Goal: Information Seeking & Learning: Learn about a topic

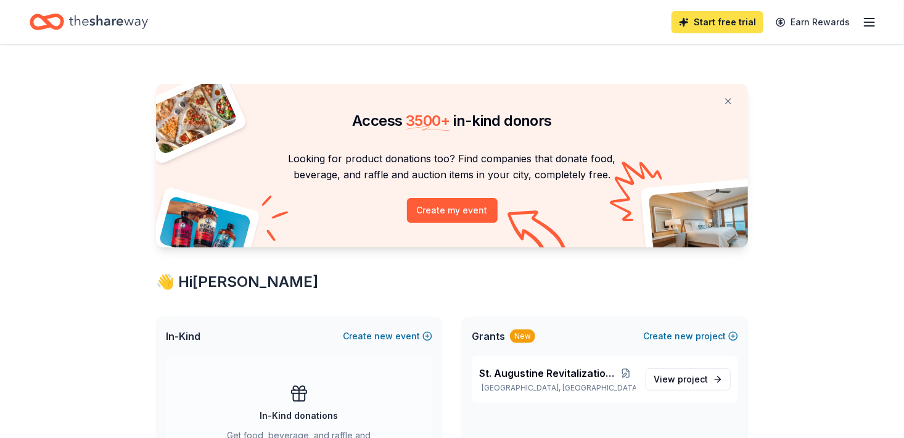
click at [713, 18] on link "Start free trial" at bounding box center [717, 22] width 92 height 22
click at [521, 337] on div "New" at bounding box center [522, 336] width 25 height 14
drag, startPoint x: 488, startPoint y: 342, endPoint x: 489, endPoint y: 350, distance: 8.7
click at [488, 342] on span "Grants" at bounding box center [488, 336] width 33 height 15
click at [674, 376] on span "View project" at bounding box center [680, 379] width 54 height 15
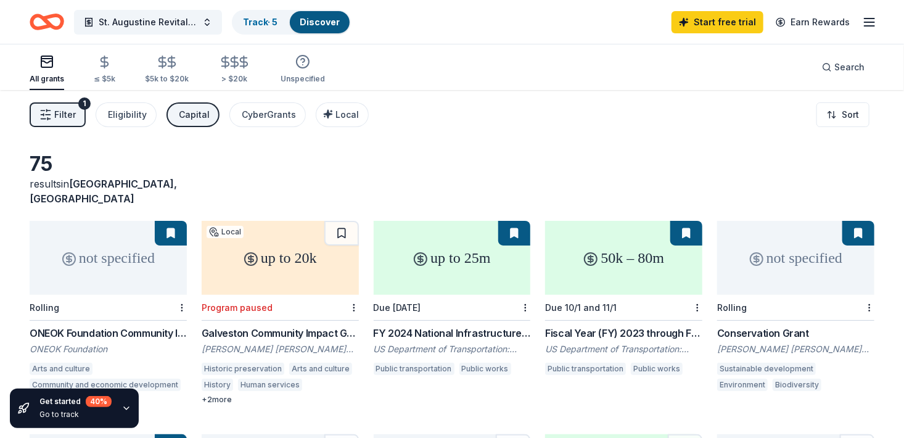
scroll to position [264, 0]
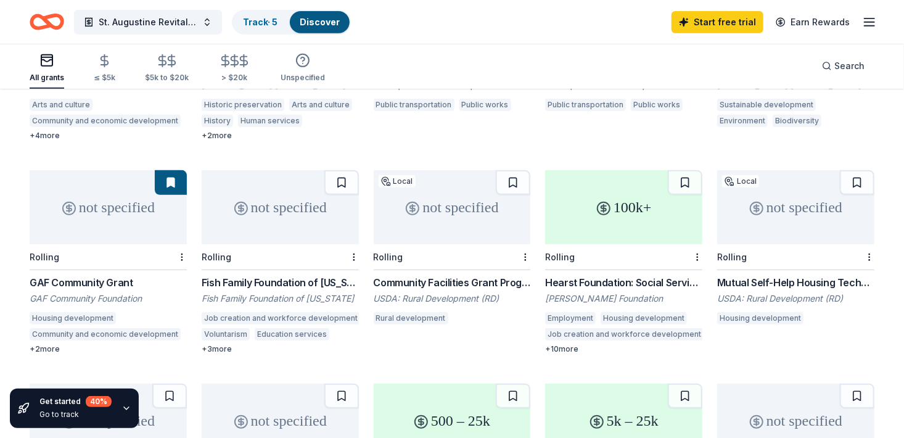
click at [52, 131] on div "+ 4 more" at bounding box center [108, 136] width 157 height 10
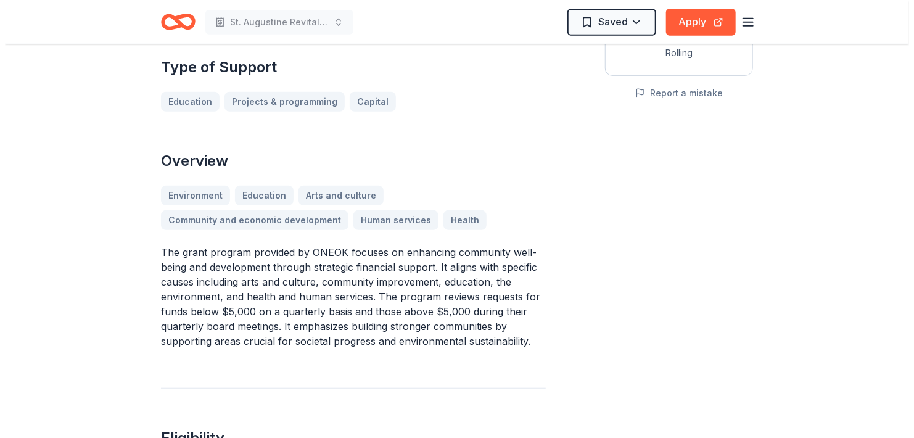
scroll to position [534, 0]
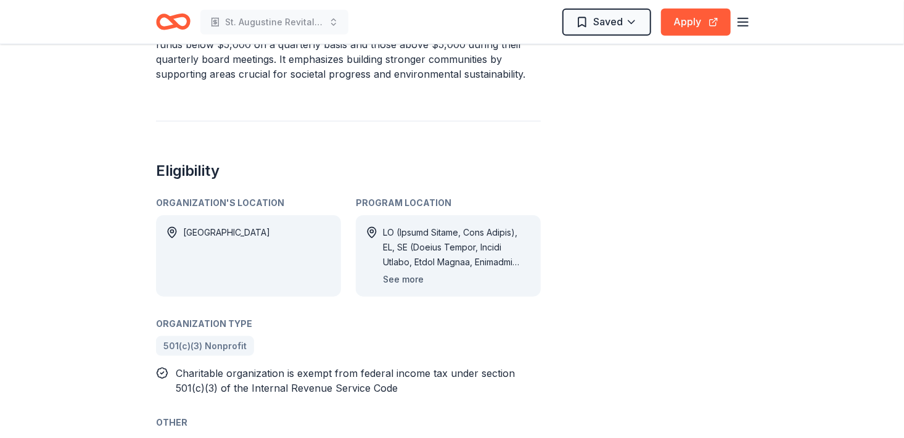
click at [406, 276] on button "See more" at bounding box center [403, 279] width 41 height 15
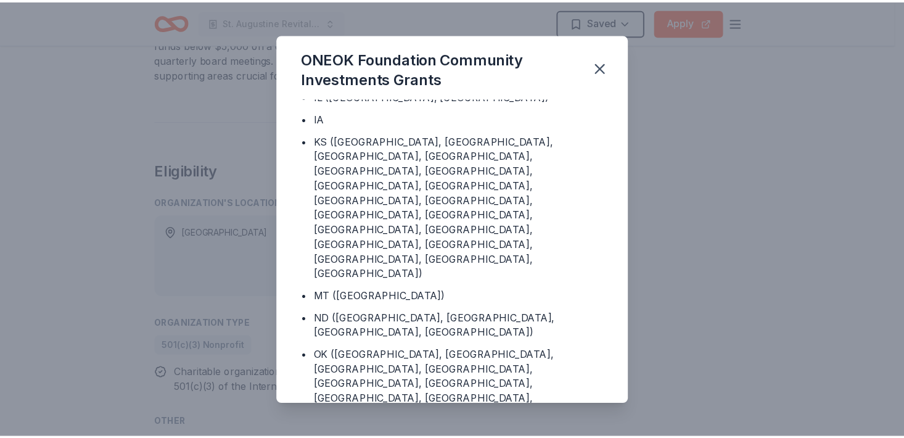
scroll to position [0, 0]
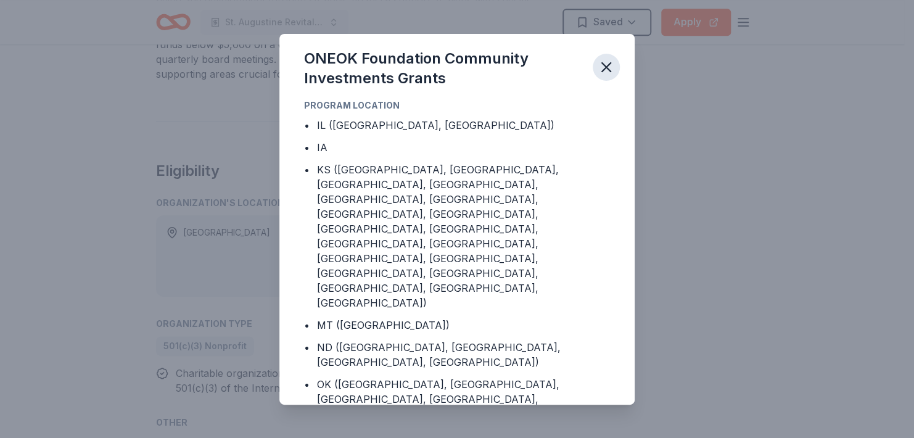
click at [611, 68] on icon "button" at bounding box center [605, 67] width 17 height 17
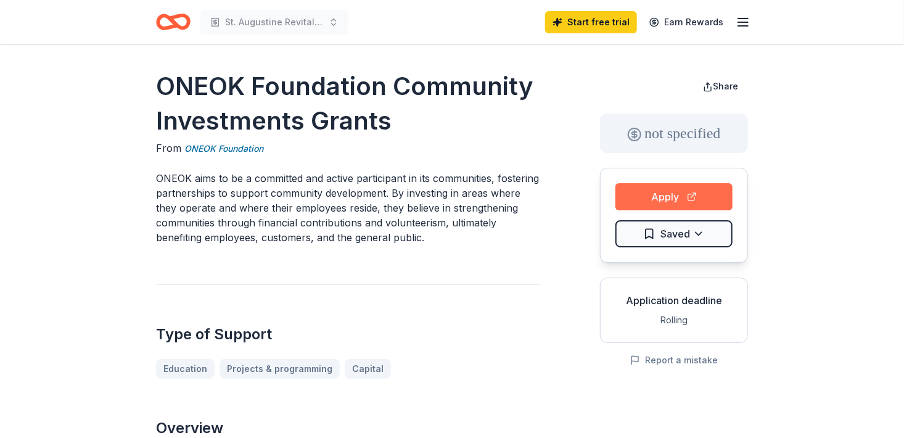
click at [645, 197] on button "Apply" at bounding box center [673, 196] width 117 height 27
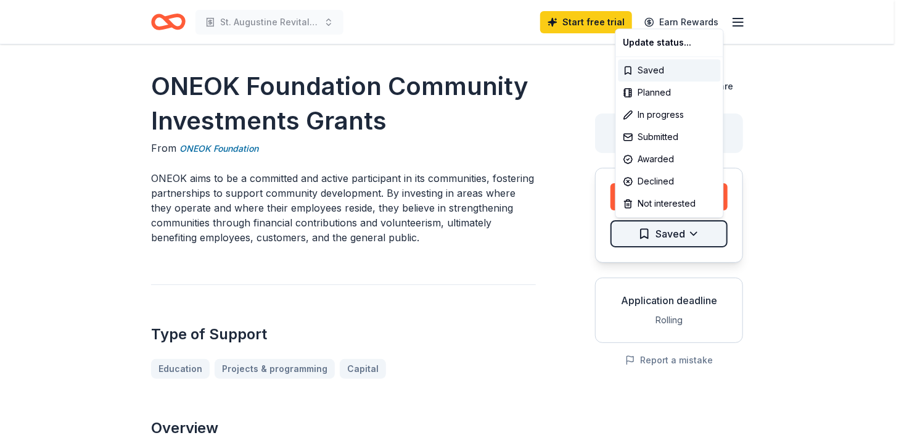
click at [648, 238] on html "St. Augustine Revitalization Project Start free trial Earn Rewards ONEOK Founda…" at bounding box center [452, 219] width 904 height 438
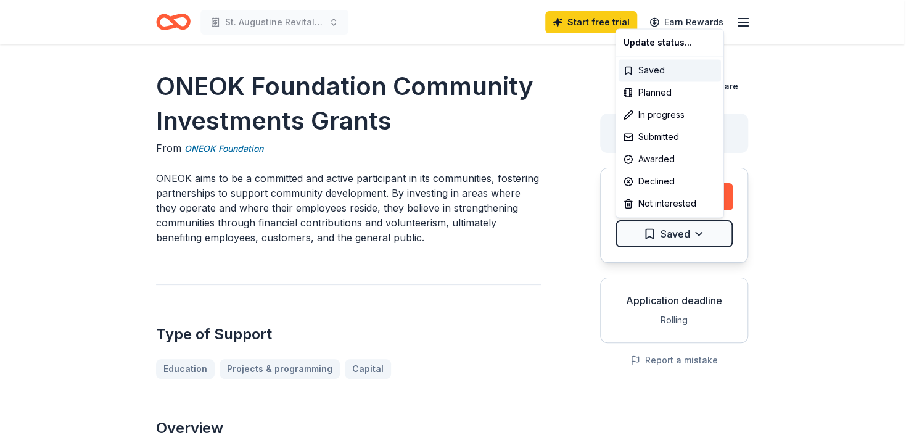
click at [639, 72] on div "Saved" at bounding box center [669, 70] width 102 height 22
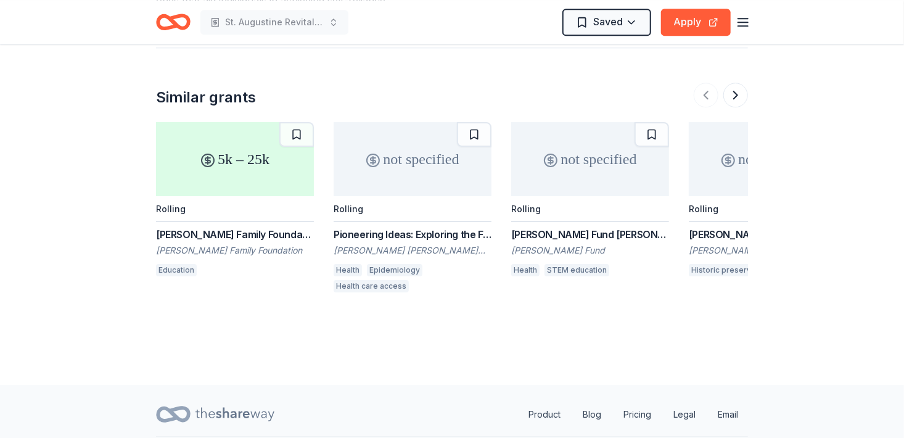
scroll to position [1603, 0]
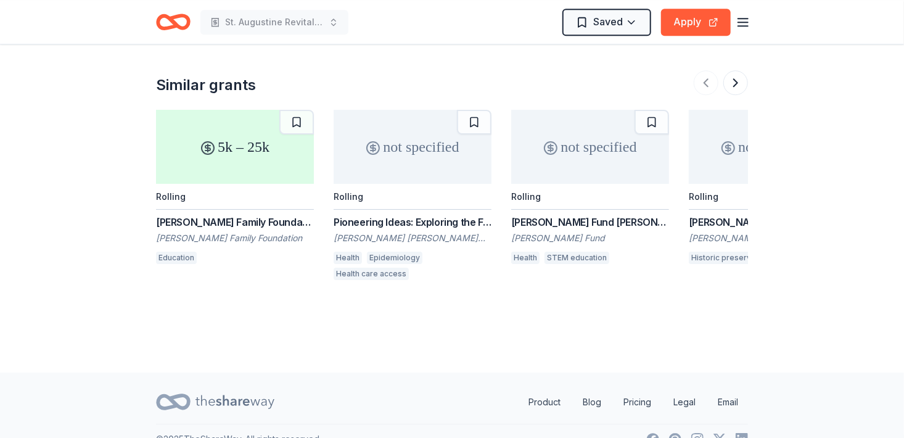
click at [231, 148] on div "5k – 25k" at bounding box center [235, 147] width 158 height 74
click at [685, 23] on button "Apply" at bounding box center [696, 22] width 70 height 27
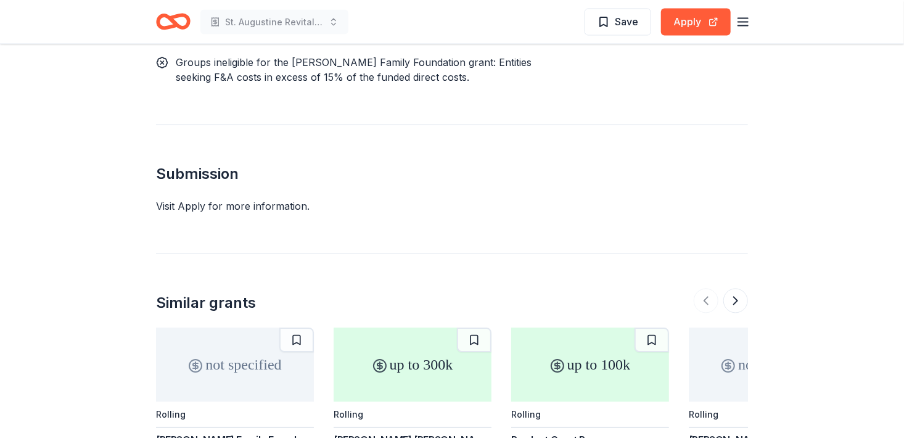
scroll to position [1245, 0]
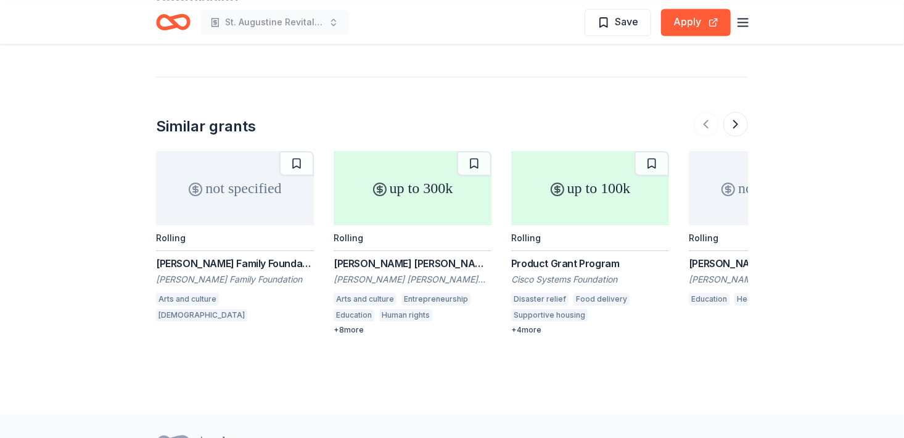
click at [388, 256] on div "Draper Richards Kaplan Foundation Grants" at bounding box center [412, 263] width 158 height 15
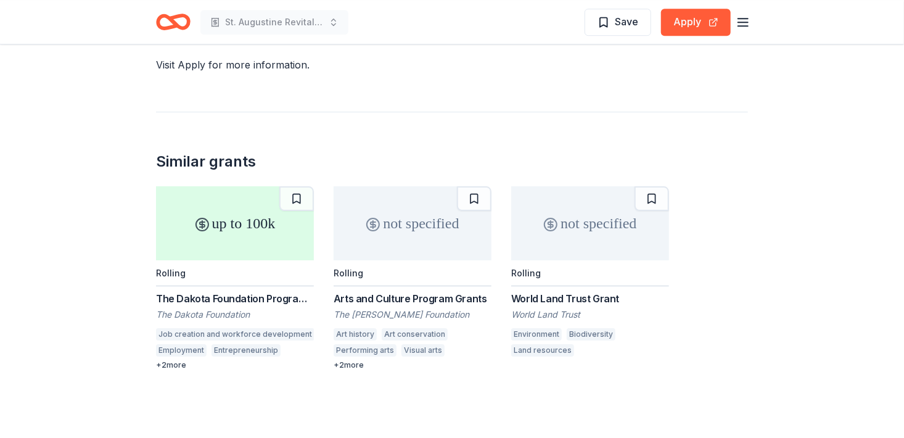
scroll to position [1847, 0]
click at [371, 291] on div "Arts and Culture Program Grants" at bounding box center [412, 298] width 158 height 15
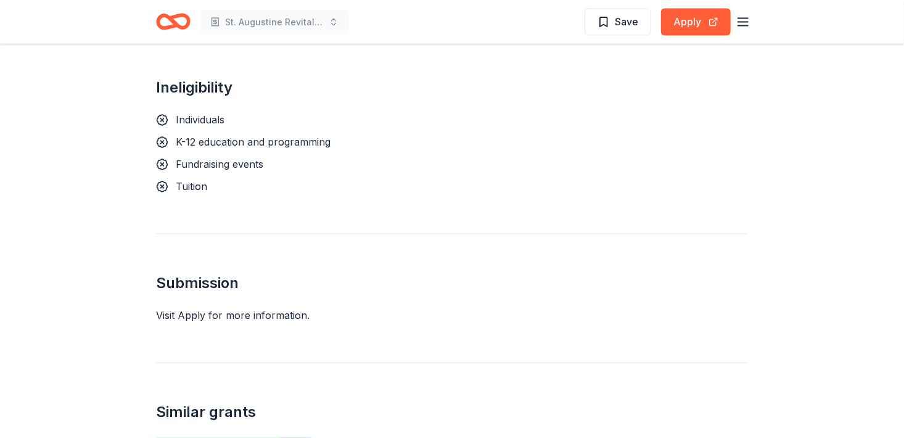
scroll to position [1335, 0]
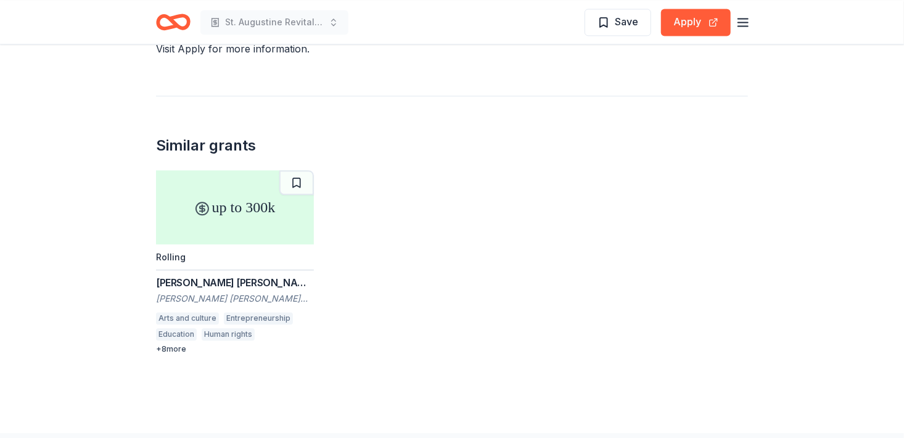
click at [218, 244] on div "Rolling" at bounding box center [235, 257] width 158 height 26
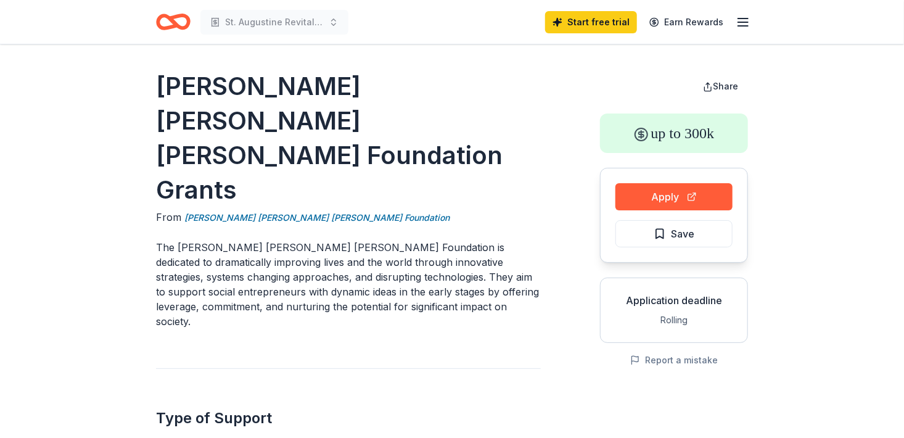
click at [739, 18] on line "button" at bounding box center [743, 18] width 10 height 0
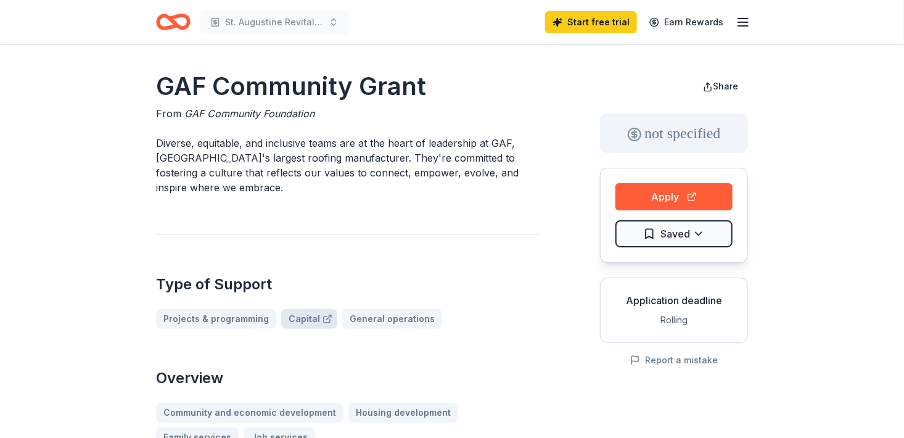
click at [294, 319] on link "Capital" at bounding box center [309, 319] width 56 height 20
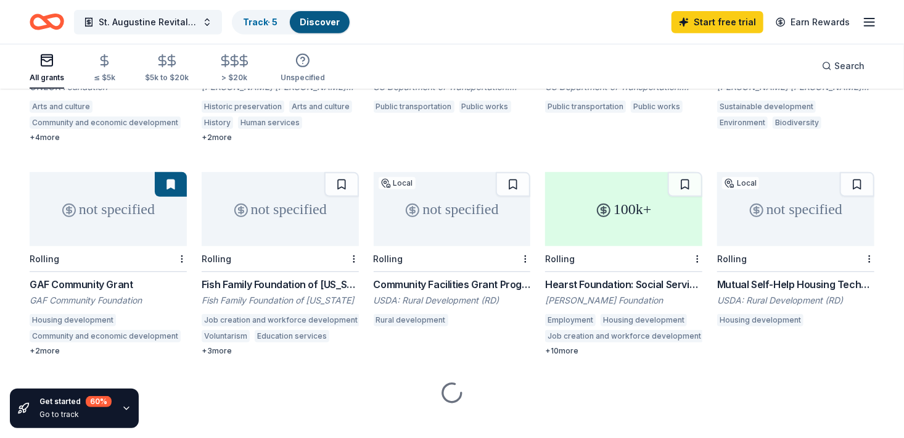
scroll to position [264, 0]
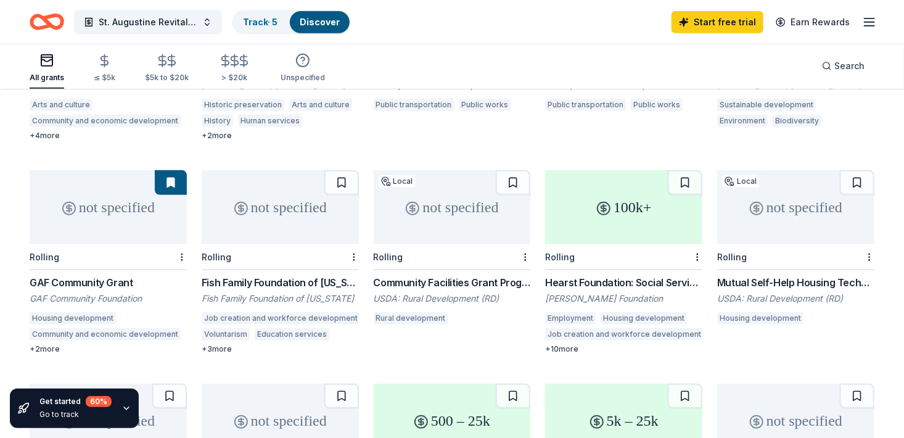
click at [568, 344] on div "+ 10 more" at bounding box center [623, 349] width 157 height 10
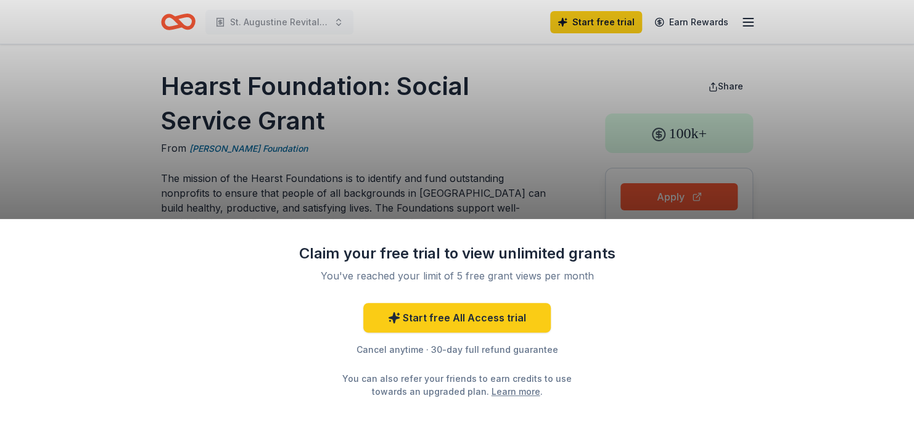
click at [693, 327] on div "Claim your free trial to view unlimited grants You've reached your limit of 5 f…" at bounding box center [457, 328] width 914 height 219
click at [248, 328] on div "Claim your free trial to view unlimited grants You've reached your limit of 5 f…" at bounding box center [457, 328] width 914 height 219
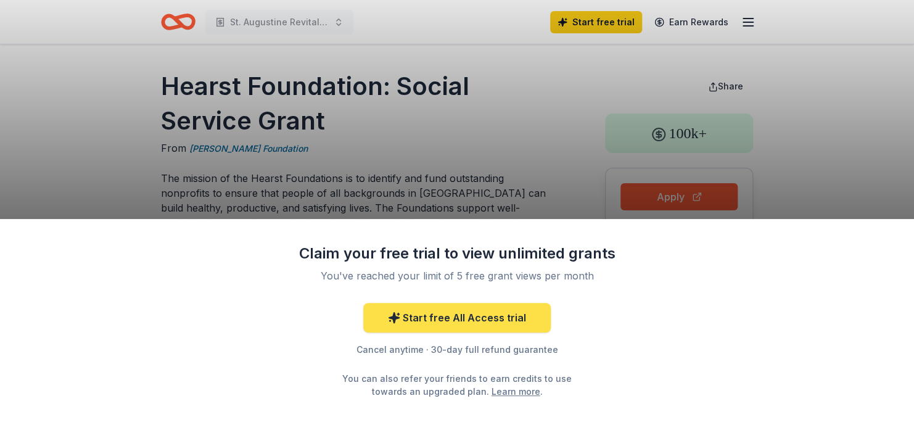
click at [438, 309] on link "Start free All Access trial" at bounding box center [456, 318] width 187 height 30
click at [438, 320] on link "Start free All Access trial" at bounding box center [456, 318] width 187 height 30
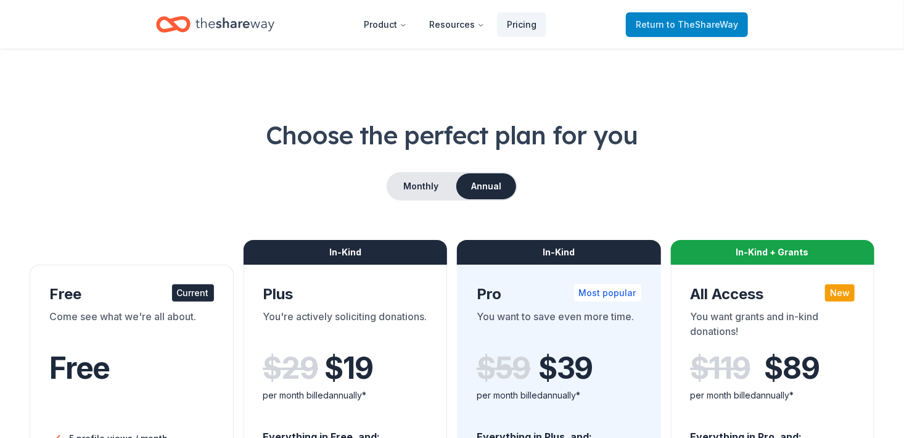
click at [666, 24] on span "Return to TheShareWay" at bounding box center [687, 24] width 102 height 15
